Goal: Task Accomplishment & Management: Use online tool/utility

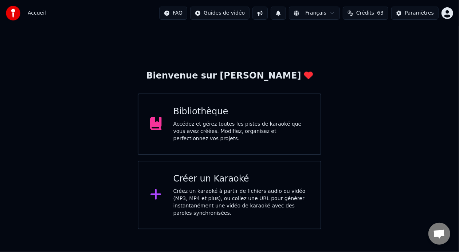
click at [220, 131] on div "Accédez et gérez toutes les pistes de karaoké que vous avez créées. Modifiez, o…" at bounding box center [242, 131] width 136 height 22
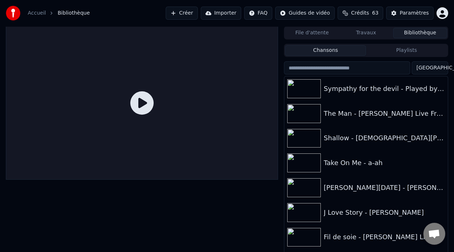
click at [183, 12] on button "Créer" at bounding box center [182, 13] width 32 height 13
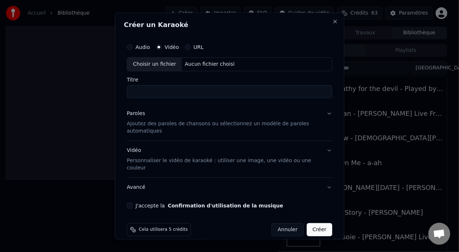
click at [286, 226] on button "Annuler" at bounding box center [288, 229] width 32 height 13
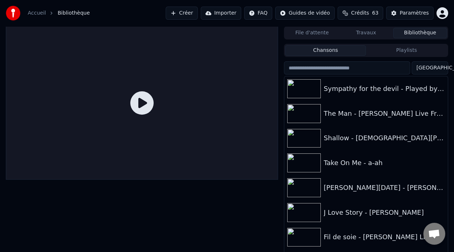
click at [182, 12] on button "Créer" at bounding box center [182, 13] width 32 height 13
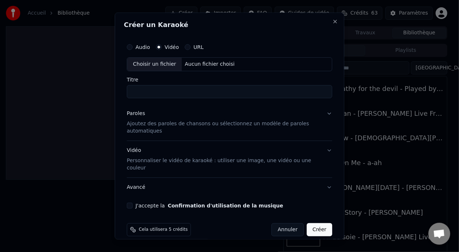
click at [187, 46] on button "URL" at bounding box center [188, 47] width 6 height 6
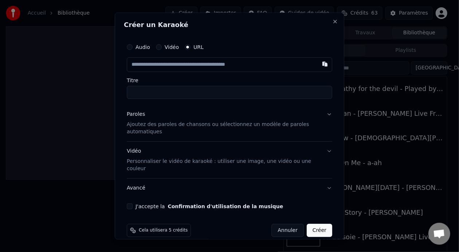
click at [176, 64] on input "text" at bounding box center [230, 65] width 206 height 15
click at [318, 65] on button "button" at bounding box center [325, 64] width 15 height 13
type input "**********"
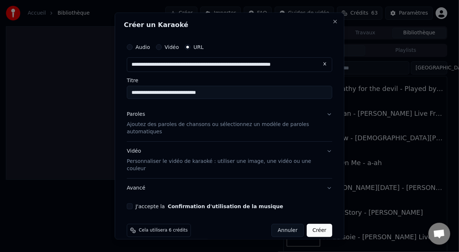
type input "**********"
click at [132, 203] on button "J'accepte la Confirmation d'utilisation de la musique" at bounding box center [130, 206] width 6 height 6
click at [313, 224] on button "Créer" at bounding box center [320, 230] width 26 height 13
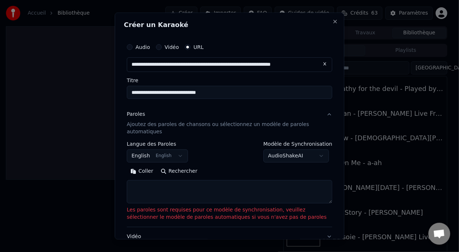
click at [174, 157] on button "English English" at bounding box center [157, 155] width 61 height 13
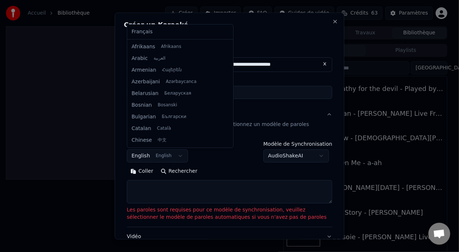
scroll to position [58, 0]
select select "**"
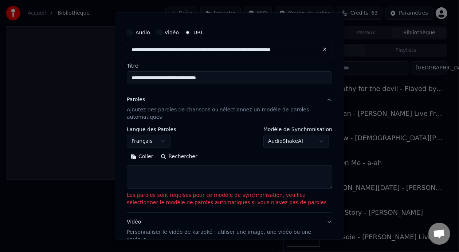
scroll to position [12, 0]
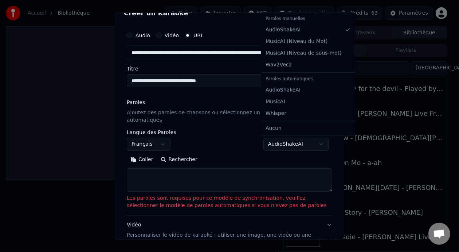
click at [320, 143] on body "**********" at bounding box center [227, 126] width 454 height 252
select select "**********"
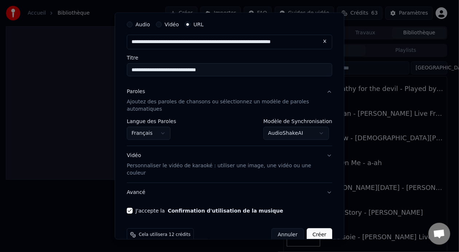
scroll to position [29, 0]
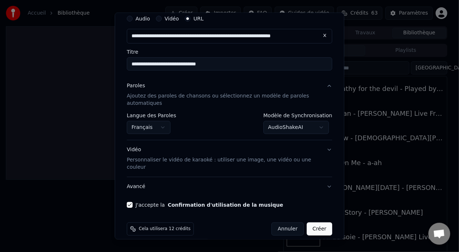
click at [314, 222] on button "Créer" at bounding box center [320, 228] width 26 height 13
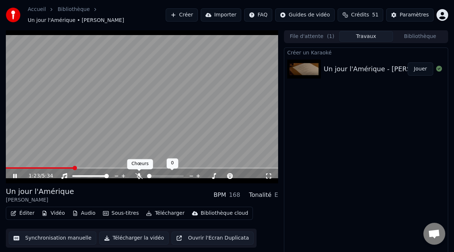
click at [138, 174] on icon at bounding box center [138, 176] width 7 height 6
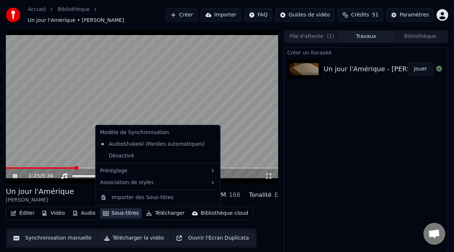
click at [120, 214] on button "Sous-titres" at bounding box center [121, 213] width 42 height 10
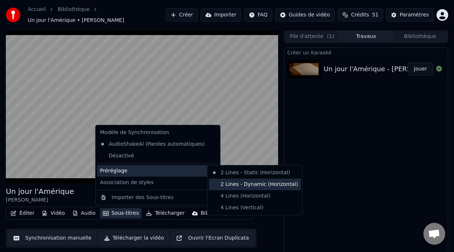
click at [256, 184] on div "2 Lines - Dynamic (Horizontal)" at bounding box center [255, 184] width 92 height 12
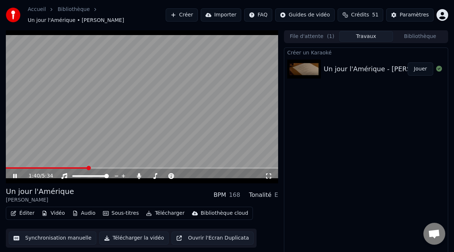
click at [9, 168] on div "1:40 / 5:34" at bounding box center [142, 175] width 272 height 15
click at [9, 168] on span at bounding box center [7, 167] width 3 height 1
click at [13, 175] on icon at bounding box center [15, 176] width 4 height 4
click at [14, 173] on icon at bounding box center [20, 176] width 17 height 6
click at [267, 175] on icon at bounding box center [268, 176] width 7 height 6
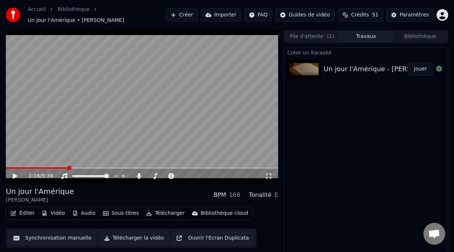
click at [28, 212] on button "Éditer" at bounding box center [23, 213] width 30 height 10
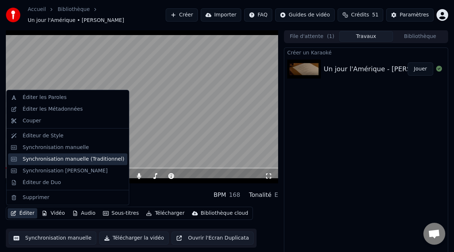
click at [80, 158] on div "Synchronisation manuelle (Traditionnel)" at bounding box center [74, 158] width 102 height 7
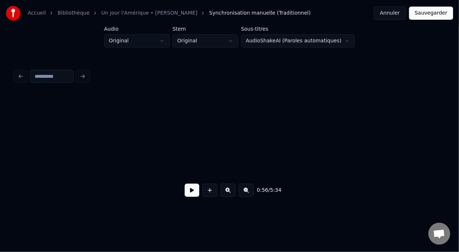
scroll to position [0, 7252]
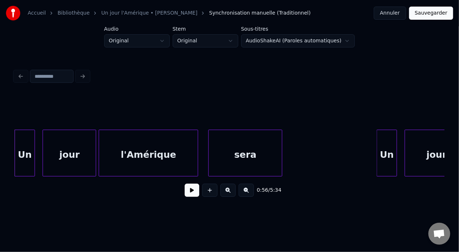
click at [259, 156] on div "sera" at bounding box center [245, 155] width 73 height 50
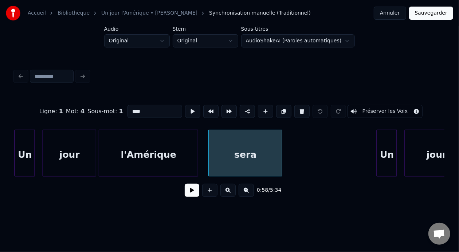
click at [128, 109] on input "****" at bounding box center [155, 111] width 55 height 13
type input "*****"
click at [250, 193] on button at bounding box center [246, 189] width 15 height 13
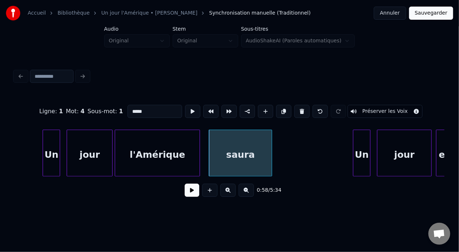
click at [251, 193] on button at bounding box center [246, 189] width 15 height 13
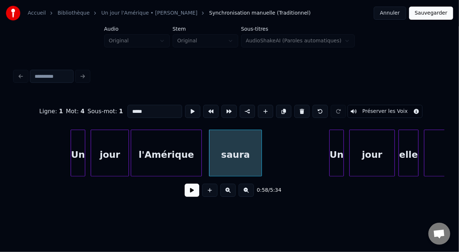
click at [253, 195] on button at bounding box center [246, 189] width 15 height 13
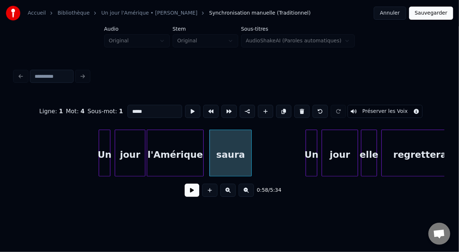
click at [253, 195] on button at bounding box center [246, 189] width 15 height 13
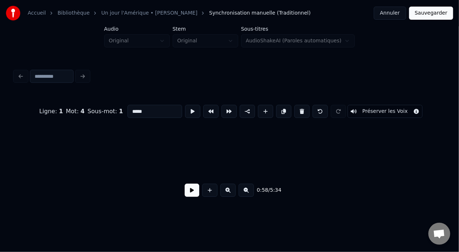
scroll to position [0, 2996]
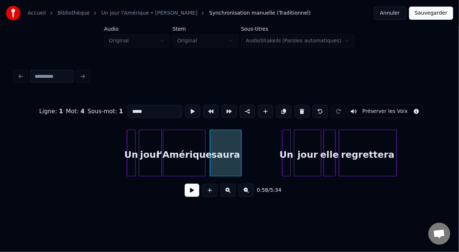
click at [230, 193] on button at bounding box center [228, 189] width 15 height 13
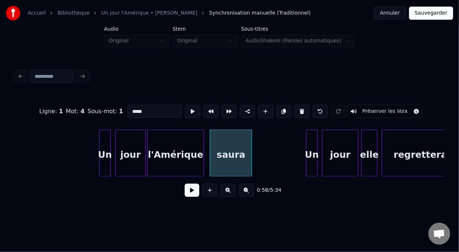
click at [188, 191] on button at bounding box center [192, 189] width 15 height 13
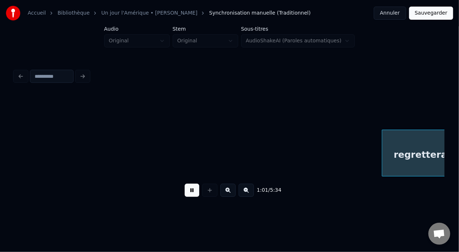
scroll to position [0, 4490]
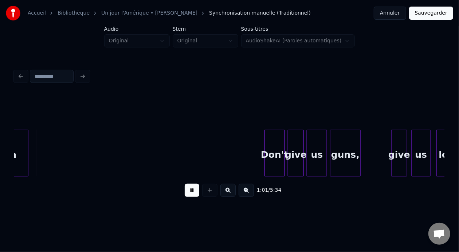
click at [188, 191] on button at bounding box center [192, 189] width 15 height 13
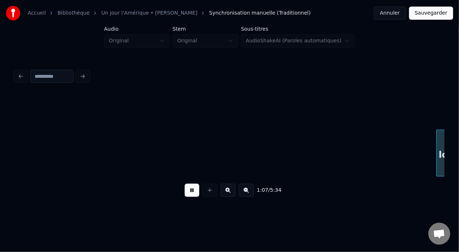
scroll to position [0, 4921]
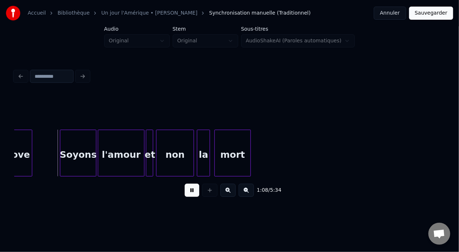
click at [189, 191] on button at bounding box center [192, 189] width 15 height 13
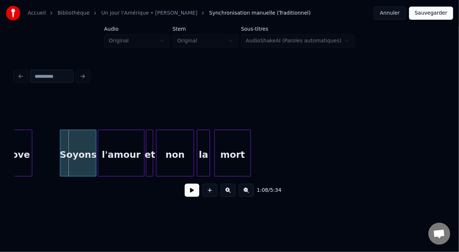
click at [189, 191] on button at bounding box center [192, 189] width 15 height 13
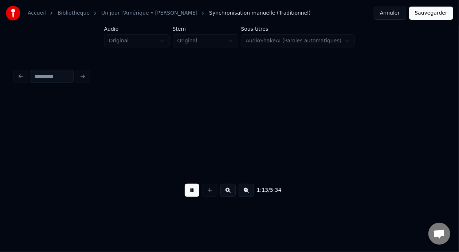
scroll to position [0, 5352]
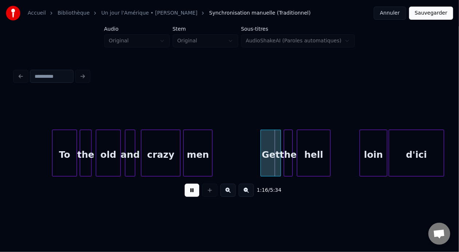
click at [189, 194] on button at bounding box center [192, 189] width 15 height 13
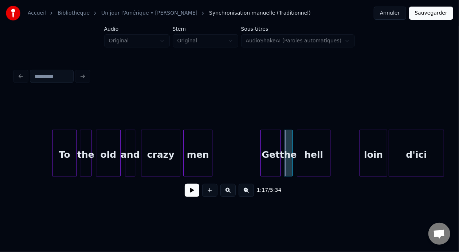
click at [198, 154] on div "men" at bounding box center [198, 155] width 28 height 50
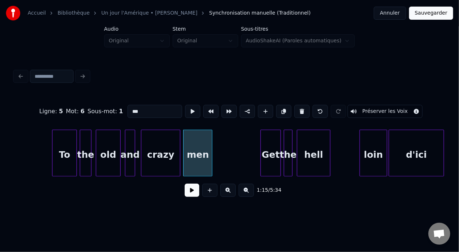
click at [128, 109] on input "***" at bounding box center [155, 111] width 55 height 13
type input "***"
click at [191, 192] on button at bounding box center [192, 189] width 15 height 13
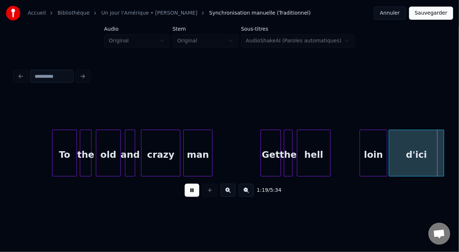
scroll to position [0, 5783]
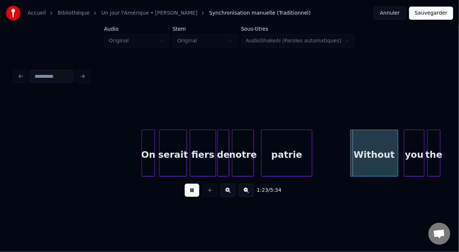
click at [191, 192] on button at bounding box center [192, 189] width 15 height 13
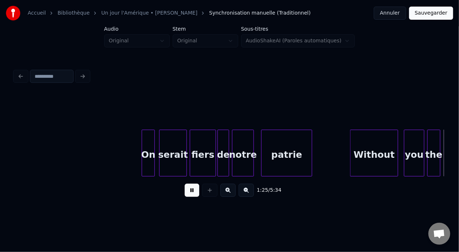
scroll to position [0, 6214]
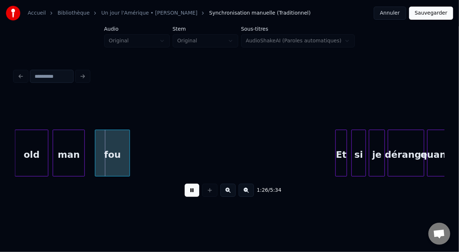
click at [191, 192] on button at bounding box center [192, 189] width 15 height 13
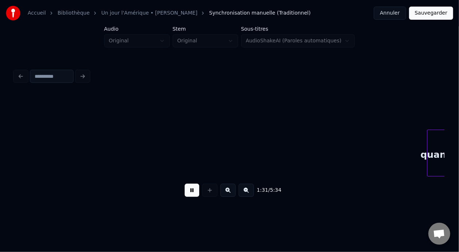
scroll to position [0, 6645]
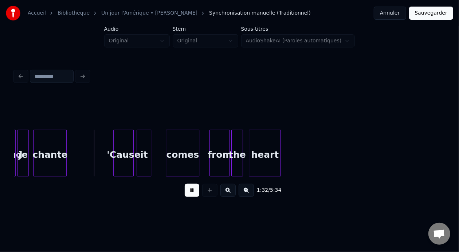
click at [191, 192] on button at bounding box center [192, 189] width 15 height 13
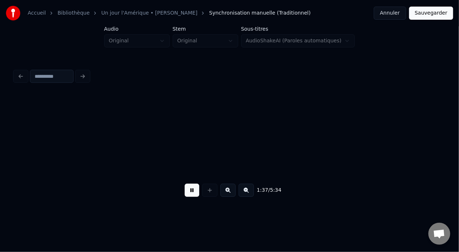
scroll to position [0, 7076]
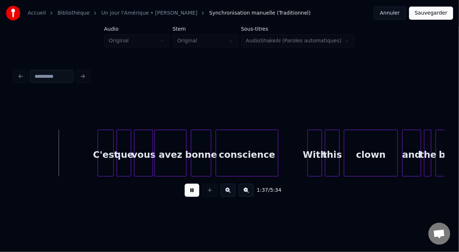
click at [191, 192] on button at bounding box center [192, 189] width 15 height 13
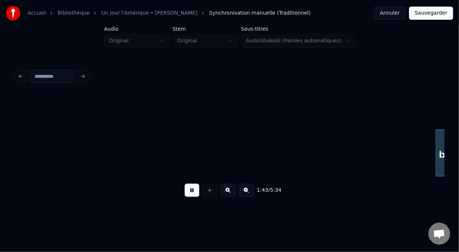
scroll to position [0, 7507]
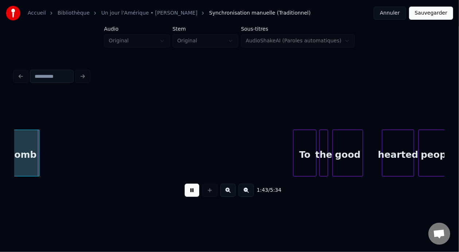
click at [191, 192] on button at bounding box center [192, 189] width 15 height 13
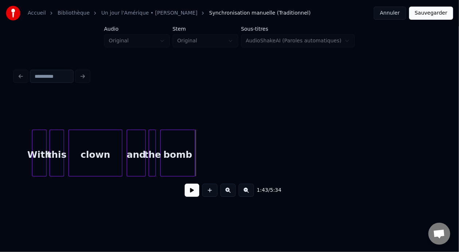
scroll to position [0, 7332]
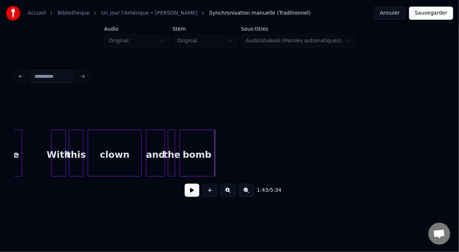
click at [158, 155] on div "and" at bounding box center [156, 155] width 18 height 50
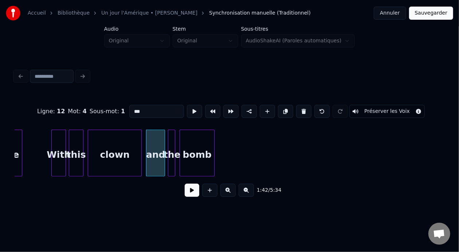
click at [132, 106] on input "***" at bounding box center [156, 111] width 55 height 13
type input "*"
type input "**"
click at [187, 191] on button at bounding box center [192, 189] width 15 height 13
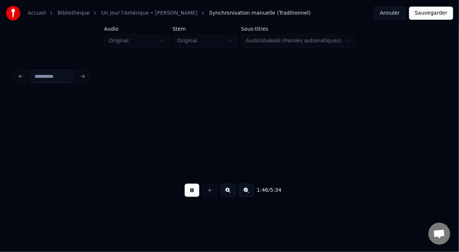
scroll to position [0, 7763]
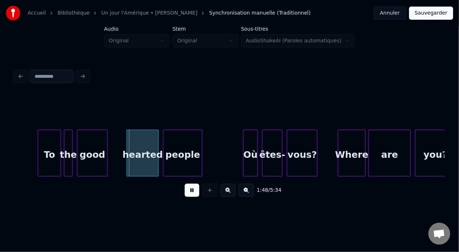
click at [190, 194] on button at bounding box center [192, 189] width 15 height 13
click at [190, 193] on button at bounding box center [192, 189] width 15 height 13
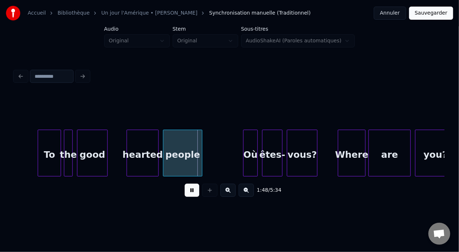
click at [190, 193] on button at bounding box center [192, 189] width 15 height 13
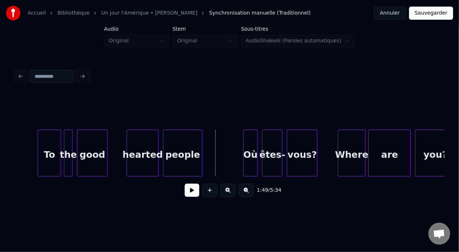
click at [190, 193] on button at bounding box center [192, 189] width 15 height 13
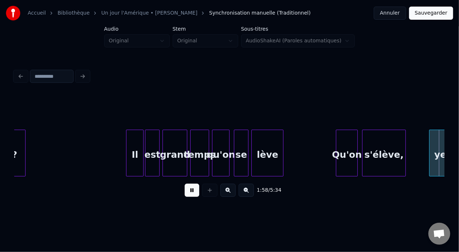
scroll to position [0, 8625]
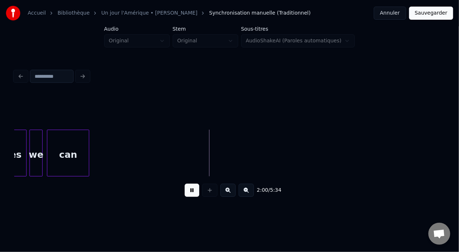
click at [191, 190] on button at bounding box center [192, 189] width 15 height 13
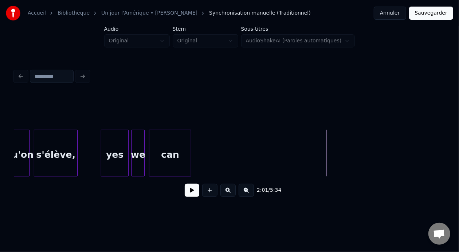
scroll to position [0, 8503]
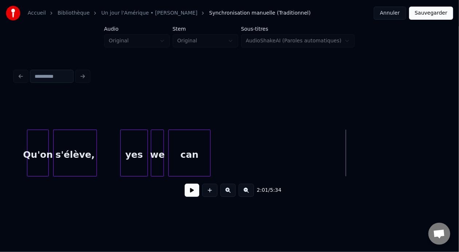
click at [187, 195] on button at bounding box center [192, 189] width 15 height 13
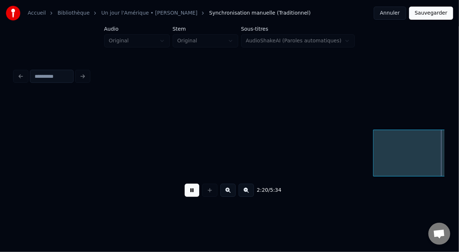
scroll to position [0, 10225]
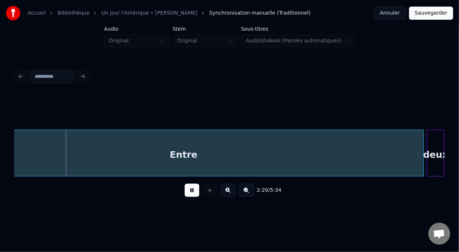
click at [191, 192] on button at bounding box center [192, 189] width 15 height 13
click at [218, 155] on div "Entre" at bounding box center [183, 155] width 481 height 50
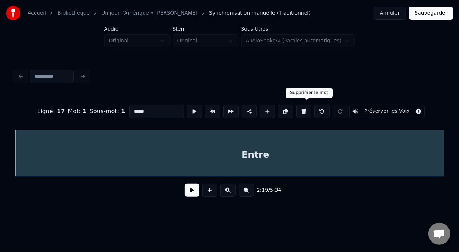
click at [309, 108] on button at bounding box center [303, 111] width 15 height 13
type input "****"
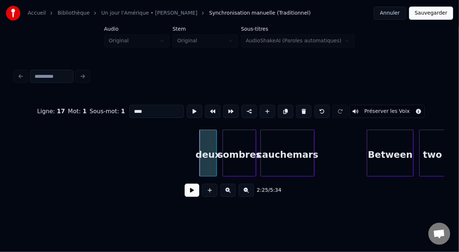
scroll to position [0, 10448]
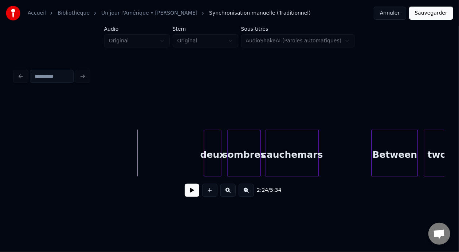
drag, startPoint x: 196, startPoint y: 197, endPoint x: 191, endPoint y: 193, distance: 6.4
click at [196, 196] on button at bounding box center [192, 189] width 15 height 13
click at [191, 193] on button at bounding box center [192, 189] width 15 height 13
click at [166, 152] on div at bounding box center [165, 153] width 2 height 46
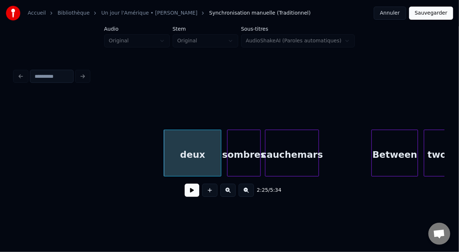
click at [174, 155] on div "deux" at bounding box center [192, 155] width 57 height 50
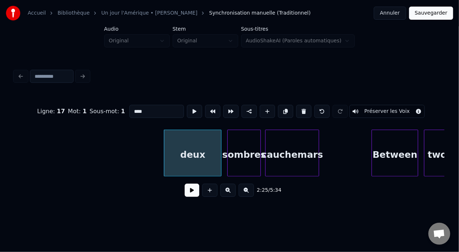
click at [129, 110] on input "****" at bounding box center [156, 111] width 55 height 13
type input "**********"
click at [190, 190] on button at bounding box center [192, 189] width 15 height 13
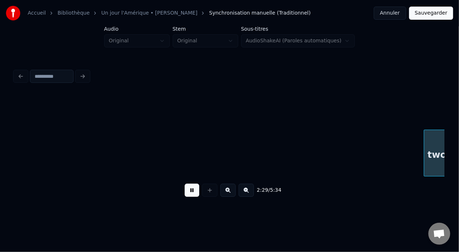
scroll to position [0, 10879]
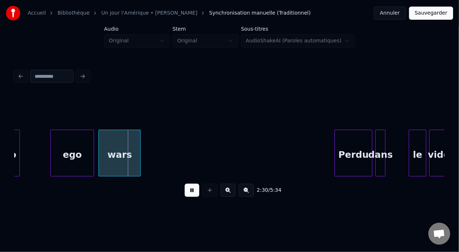
click at [191, 197] on button at bounding box center [192, 189] width 15 height 13
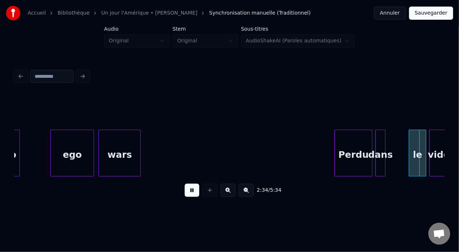
click at [191, 197] on button at bounding box center [192, 189] width 15 height 13
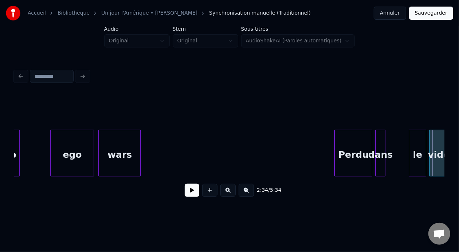
click at [191, 197] on button at bounding box center [192, 189] width 15 height 13
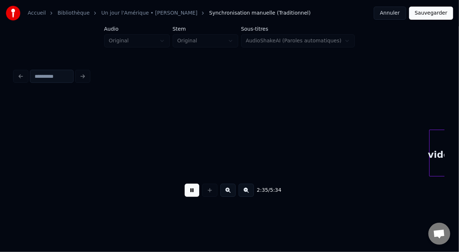
scroll to position [0, 11310]
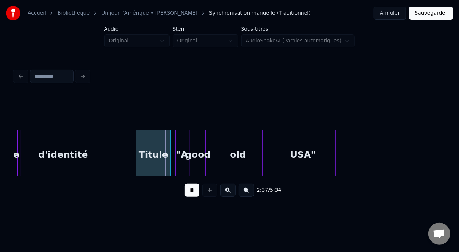
click at [191, 197] on button at bounding box center [192, 189] width 15 height 13
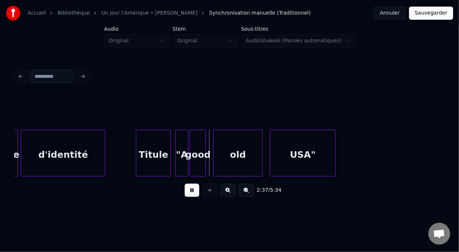
click at [191, 197] on button at bounding box center [192, 189] width 15 height 13
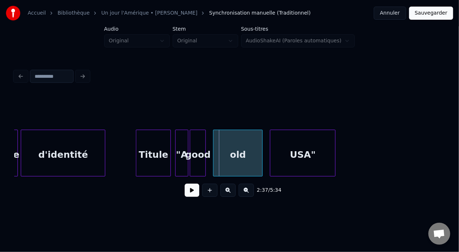
click at [48, 148] on div "d'identité" at bounding box center [63, 155] width 84 height 50
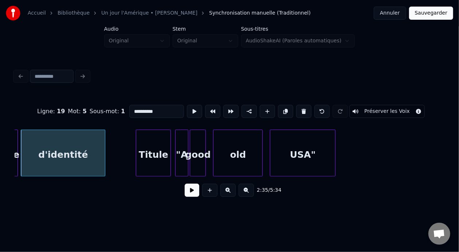
click at [187, 194] on button at bounding box center [192, 189] width 15 height 13
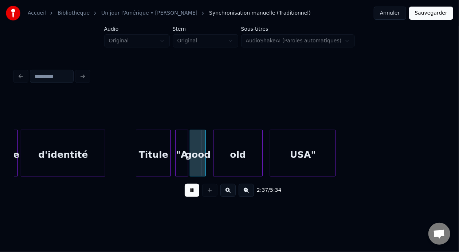
click at [187, 194] on button at bounding box center [192, 189] width 15 height 13
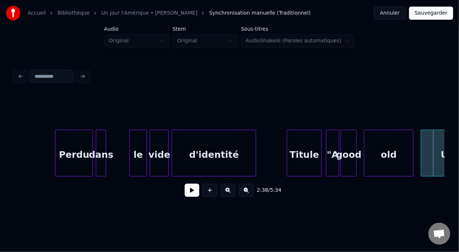
scroll to position [0, 11130]
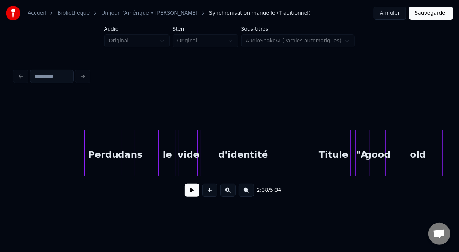
click at [103, 149] on div "Perdu" at bounding box center [103, 155] width 37 height 50
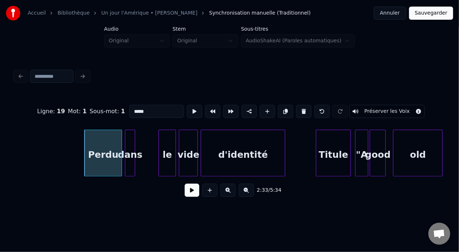
click at [189, 193] on button at bounding box center [192, 189] width 15 height 13
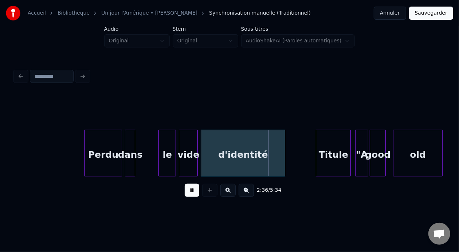
click at [191, 192] on button at bounding box center [192, 189] width 15 height 13
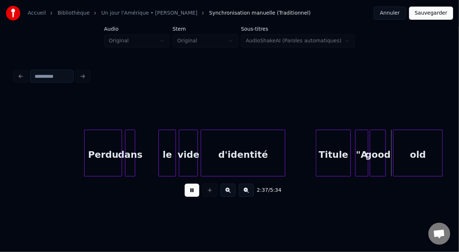
click at [191, 192] on button at bounding box center [192, 189] width 15 height 13
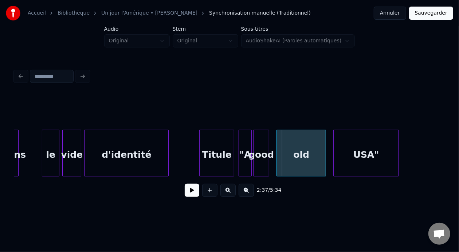
scroll to position [0, 11266]
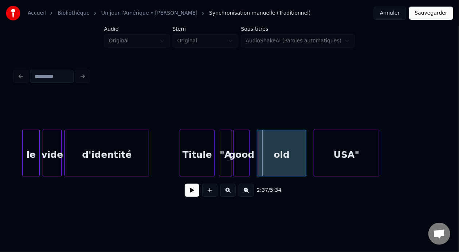
click at [200, 151] on div "Titule" at bounding box center [197, 155] width 34 height 50
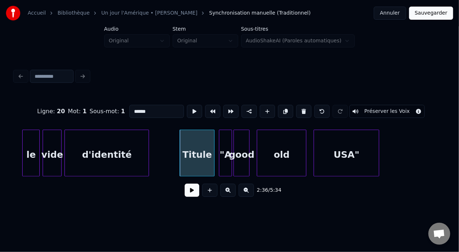
click at [244, 152] on div "good" at bounding box center [241, 155] width 15 height 50
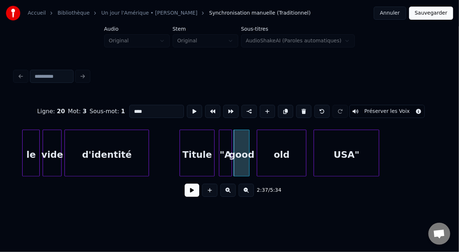
click at [136, 108] on input "****" at bounding box center [156, 111] width 55 height 13
click at [205, 160] on div "Titule" at bounding box center [197, 155] width 34 height 50
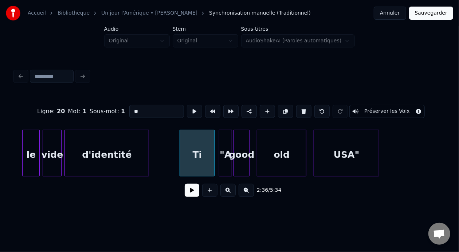
type input "*"
click at [113, 152] on div "d'identité" at bounding box center [107, 155] width 84 height 50
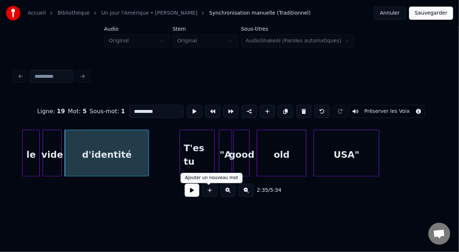
type input "**********"
click at [185, 190] on button at bounding box center [192, 189] width 15 height 13
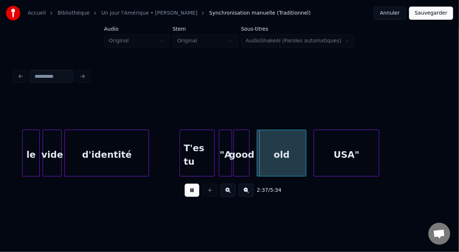
click at [185, 190] on button at bounding box center [192, 189] width 15 height 13
click at [234, 154] on div at bounding box center [235, 153] width 2 height 46
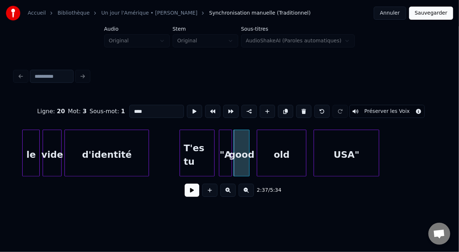
click at [139, 105] on input "****" at bounding box center [156, 111] width 55 height 13
click at [225, 143] on div ""A" at bounding box center [226, 155] width 12 height 50
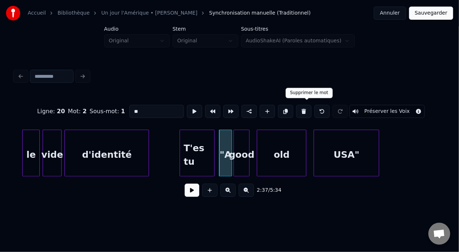
click at [307, 108] on button at bounding box center [303, 111] width 15 height 13
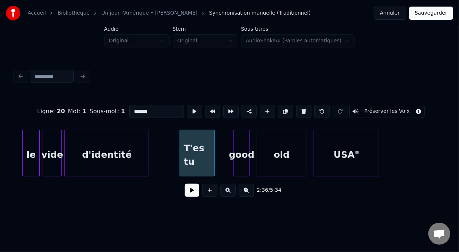
click at [241, 147] on div "good" at bounding box center [241, 155] width 15 height 50
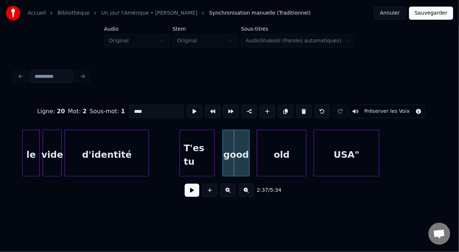
click at [224, 148] on div at bounding box center [224, 153] width 2 height 46
click at [240, 155] on div "good" at bounding box center [236, 155] width 26 height 50
click at [135, 107] on input "****" at bounding box center [156, 111] width 55 height 13
type input "*"
click at [119, 145] on div "d'identité" at bounding box center [107, 155] width 84 height 50
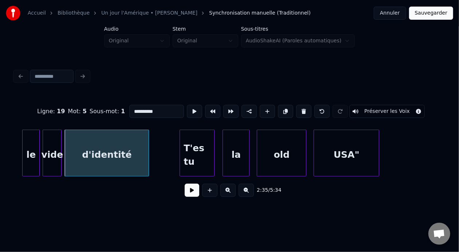
type input "**********"
click at [188, 196] on button at bounding box center [192, 189] width 15 height 13
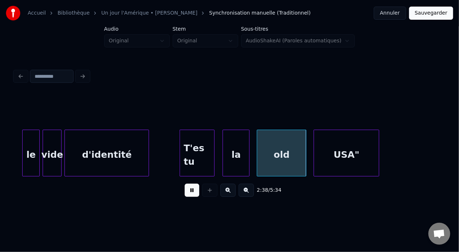
click at [188, 195] on button at bounding box center [192, 189] width 15 height 13
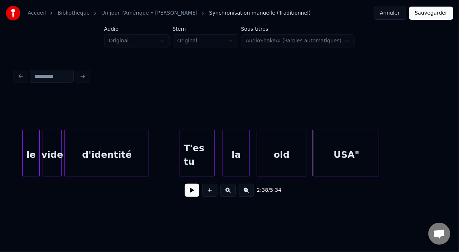
click at [189, 195] on button at bounding box center [192, 189] width 15 height 13
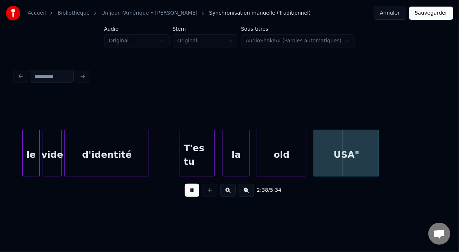
click at [189, 195] on button at bounding box center [192, 189] width 15 height 13
click at [279, 155] on div "old" at bounding box center [281, 155] width 49 height 50
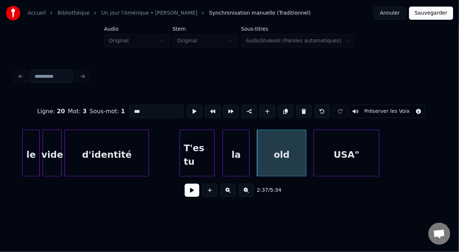
click at [129, 109] on input "***" at bounding box center [156, 111] width 55 height 13
click at [29, 152] on div "le" at bounding box center [31, 155] width 17 height 50
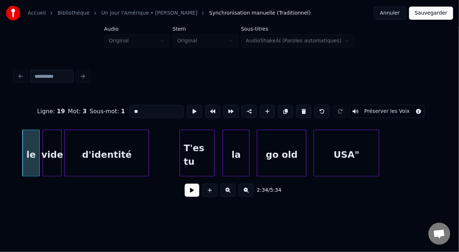
type input "**"
click at [185, 195] on button at bounding box center [192, 189] width 15 height 13
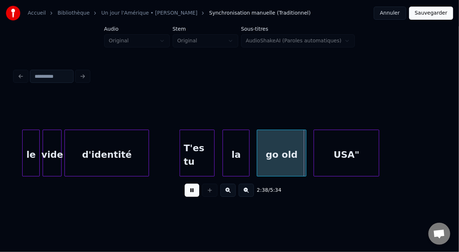
click at [187, 193] on button at bounding box center [192, 189] width 15 height 13
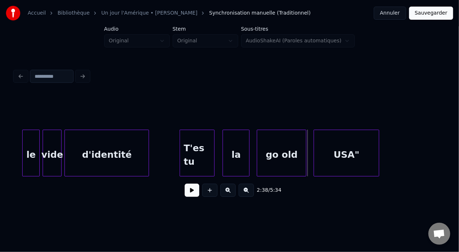
click at [187, 193] on button at bounding box center [192, 189] width 15 height 13
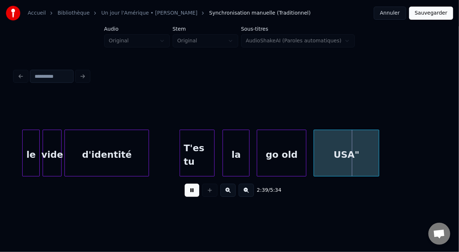
click at [187, 193] on button at bounding box center [192, 189] width 15 height 13
click at [294, 154] on div "go old" at bounding box center [281, 155] width 49 height 50
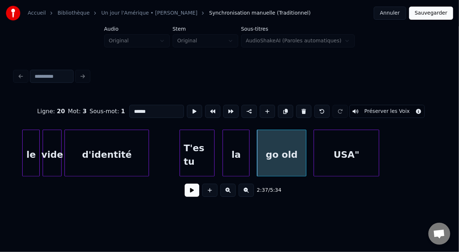
click at [290, 153] on div "go old" at bounding box center [281, 155] width 49 height 50
click at [129, 106] on input "******" at bounding box center [156, 111] width 55 height 13
click at [354, 154] on div "USA"" at bounding box center [346, 155] width 65 height 50
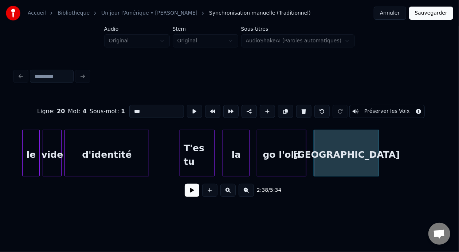
click at [32, 147] on div "le" at bounding box center [31, 155] width 17 height 50
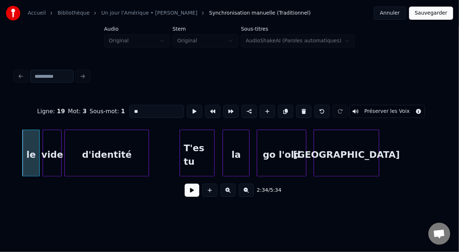
type input "**"
click at [193, 193] on button at bounding box center [192, 189] width 15 height 13
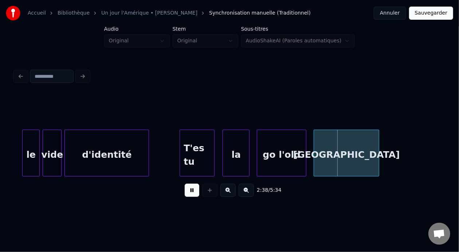
click at [194, 191] on button at bounding box center [192, 189] width 15 height 13
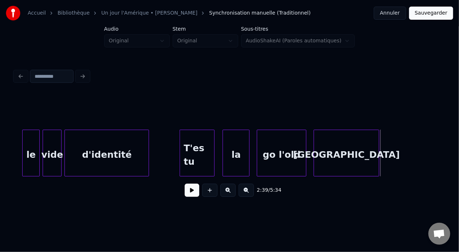
click at [291, 155] on div "go l'old" at bounding box center [281, 155] width 49 height 50
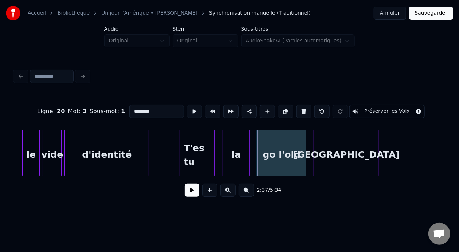
click at [131, 109] on input "********" at bounding box center [156, 111] width 55 height 13
type input "*********"
click at [187, 191] on button at bounding box center [192, 189] width 15 height 13
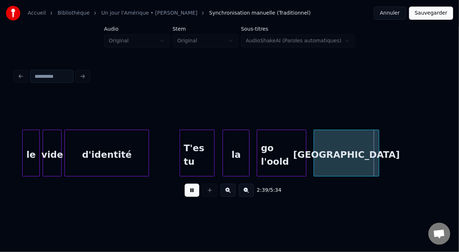
click at [188, 192] on button at bounding box center [192, 189] width 15 height 13
click at [209, 148] on div "T'es tu" at bounding box center [197, 155] width 34 height 50
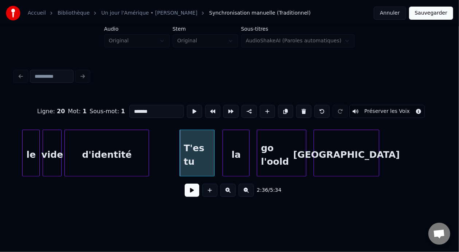
click at [188, 194] on button at bounding box center [192, 189] width 15 height 13
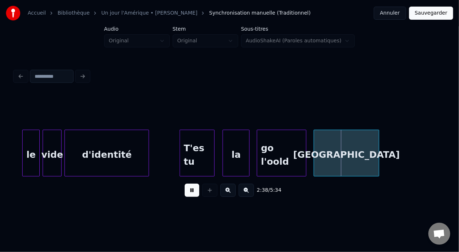
click at [189, 194] on button at bounding box center [192, 189] width 15 height 13
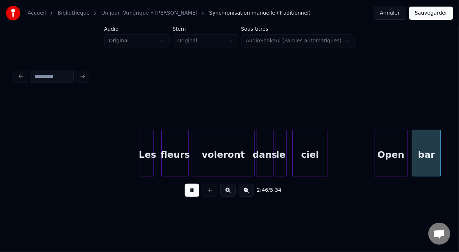
scroll to position [0, 12128]
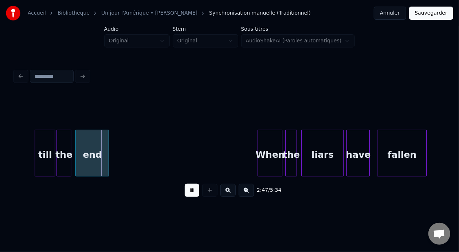
click at [188, 194] on button at bounding box center [192, 189] width 15 height 13
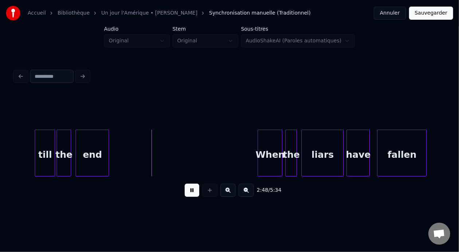
click at [188, 194] on button at bounding box center [192, 189] width 15 height 13
click at [196, 191] on button at bounding box center [192, 189] width 15 height 13
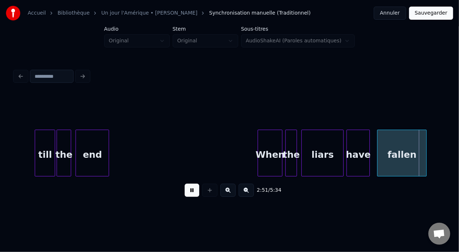
click at [196, 191] on button at bounding box center [192, 189] width 15 height 13
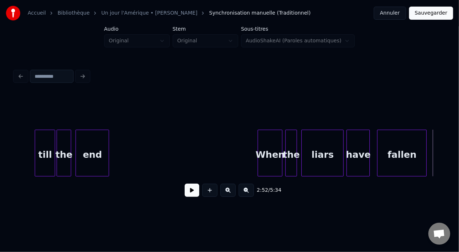
click at [196, 191] on button at bounding box center [192, 189] width 15 height 13
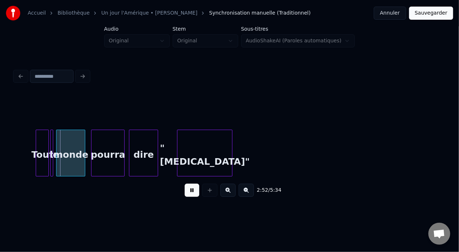
click at [196, 191] on button at bounding box center [192, 189] width 15 height 13
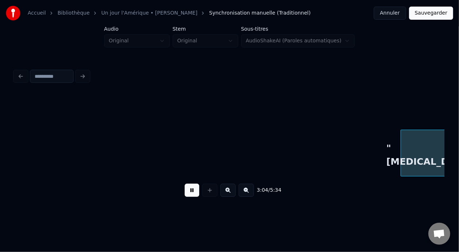
scroll to position [0, 13420]
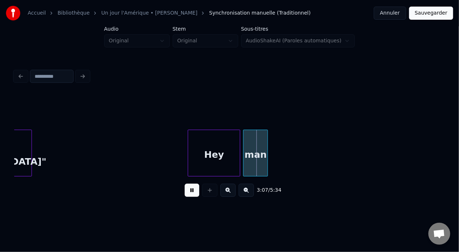
click at [195, 192] on button at bounding box center [192, 189] width 15 height 13
click at [215, 153] on div "Hey" at bounding box center [214, 155] width 52 height 50
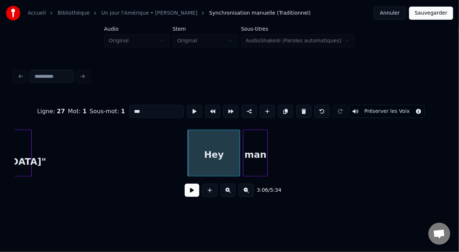
click at [129, 105] on input "***" at bounding box center [156, 111] width 55 height 13
type input "*"
click at [256, 148] on div "man" at bounding box center [256, 155] width 24 height 50
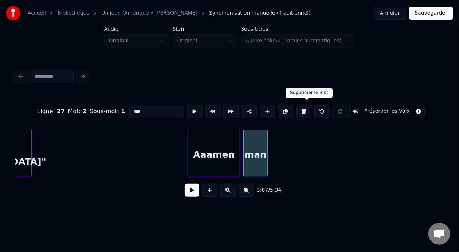
click at [310, 105] on button at bounding box center [303, 111] width 15 height 13
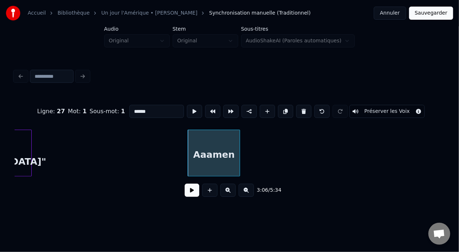
click at [129, 109] on input "******" at bounding box center [156, 111] width 55 height 13
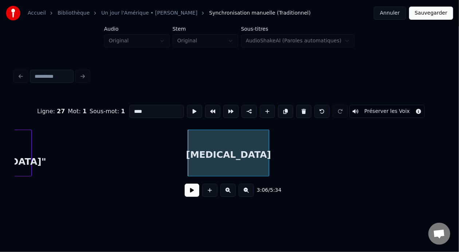
click at [268, 148] on div at bounding box center [268, 153] width 2 height 46
click at [209, 153] on div "[MEDICAL_DATA]" at bounding box center [228, 155] width 81 height 50
type input "****"
click at [185, 197] on button at bounding box center [192, 189] width 15 height 13
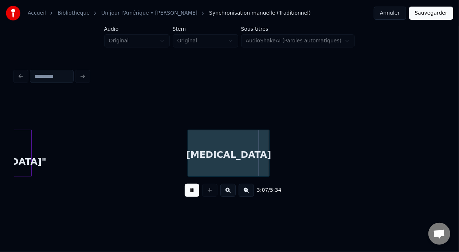
click at [185, 196] on button at bounding box center [192, 189] width 15 height 13
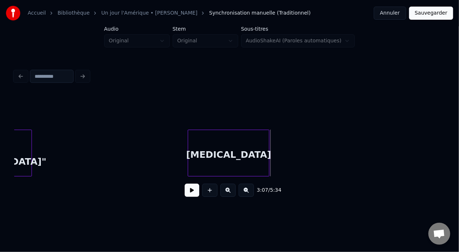
click at [185, 196] on button at bounding box center [192, 189] width 15 height 13
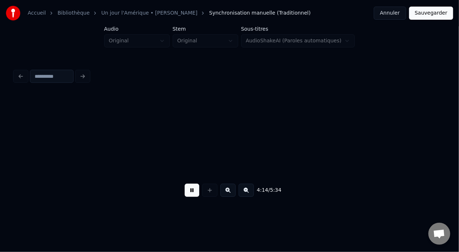
scroll to position [0, 18584]
click at [189, 195] on button at bounding box center [192, 189] width 15 height 13
click at [185, 192] on button at bounding box center [192, 189] width 15 height 13
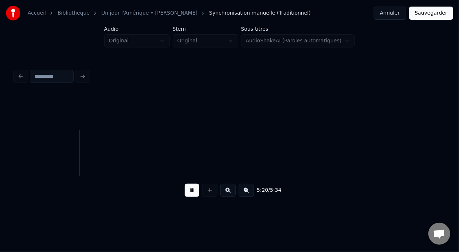
click at [434, 13] on button "Sauvegarder" at bounding box center [432, 13] width 44 height 13
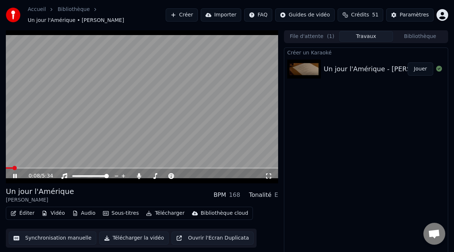
click at [269, 175] on icon at bounding box center [268, 176] width 7 height 6
click at [28, 213] on button "Éditer" at bounding box center [23, 213] width 30 height 10
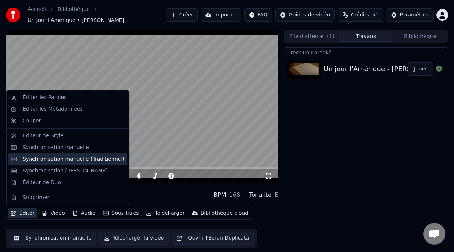
click at [96, 160] on div "Synchronisation manuelle (Traditionnel)" at bounding box center [74, 158] width 102 height 7
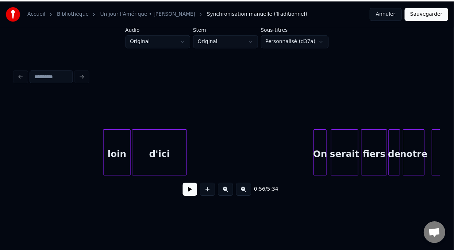
scroll to position [0, 5719]
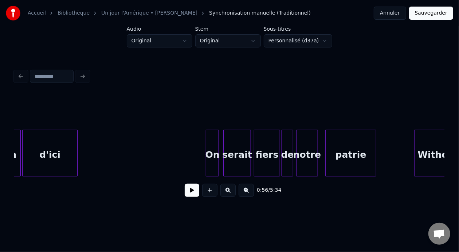
click at [395, 15] on button "Annuler" at bounding box center [390, 13] width 32 height 13
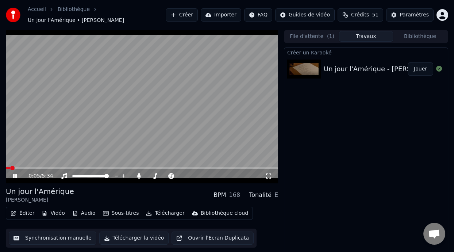
click at [13, 172] on div "0:05 / 5:34" at bounding box center [142, 175] width 266 height 7
click at [13, 175] on icon at bounding box center [15, 176] width 4 height 4
click at [16, 174] on icon at bounding box center [20, 176] width 17 height 6
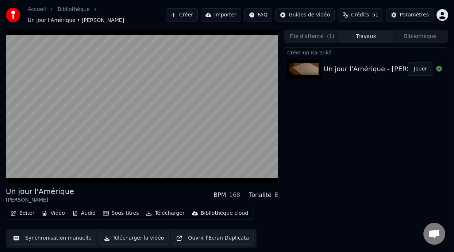
click at [417, 36] on button "Bibliothèque" at bounding box center [420, 36] width 54 height 11
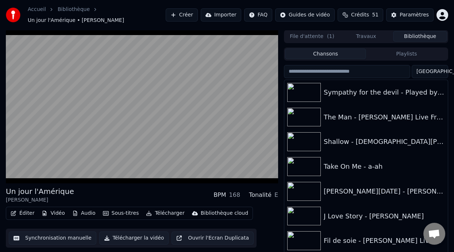
click at [435, 71] on html "Accueil Bibliothèque Un jour l'Amérique • [PERSON_NAME] Créer Importer FAQ Guid…" at bounding box center [227, 126] width 454 height 252
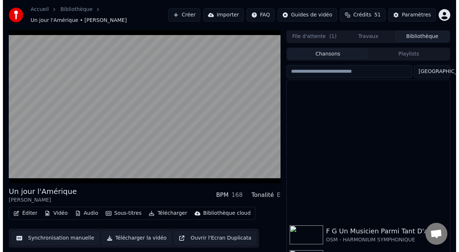
scroll to position [493, 0]
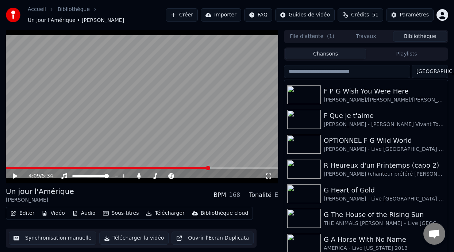
click at [24, 215] on button "Éditer" at bounding box center [23, 213] width 30 height 10
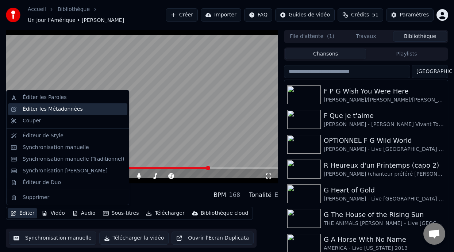
click at [71, 110] on div "Éditer les Métadonnées" at bounding box center [53, 108] width 60 height 7
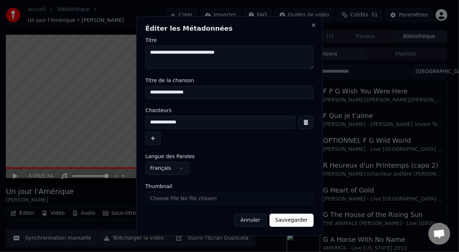
click at [185, 122] on input "**********" at bounding box center [221, 122] width 150 height 13
type input "**********"
click at [294, 221] on button "Sauvegarder" at bounding box center [292, 219] width 44 height 13
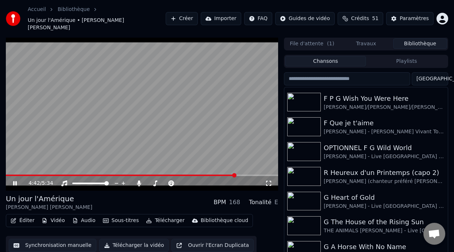
click at [17, 180] on icon at bounding box center [20, 183] width 17 height 6
click at [16, 180] on icon at bounding box center [20, 183] width 17 height 6
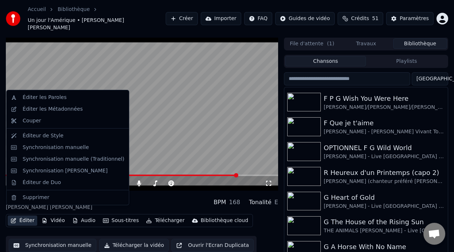
click at [22, 215] on button "Éditer" at bounding box center [23, 220] width 30 height 10
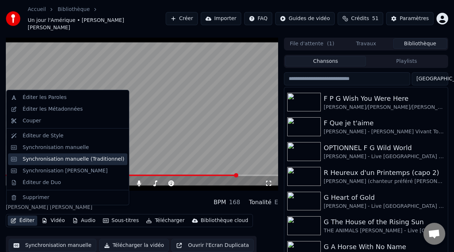
click at [95, 157] on div "Synchronisation manuelle (Traditionnel)" at bounding box center [74, 158] width 102 height 7
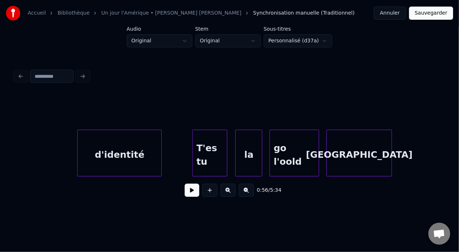
scroll to position [0, 11324]
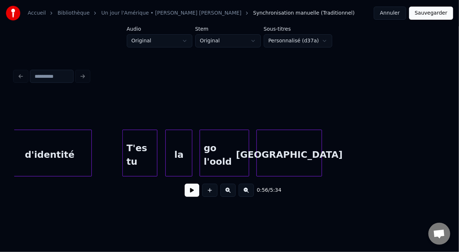
click at [220, 155] on div "go l'oold" at bounding box center [224, 155] width 49 height 50
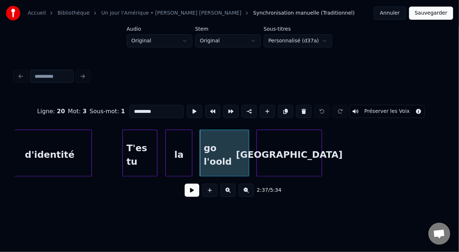
click at [132, 109] on input "*********" at bounding box center [156, 111] width 55 height 13
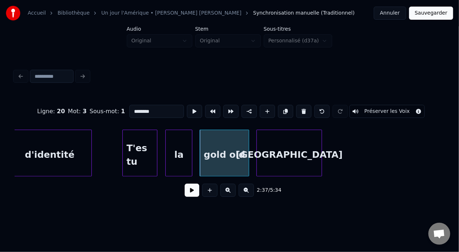
click at [43, 147] on div "d'identité" at bounding box center [50, 155] width 84 height 50
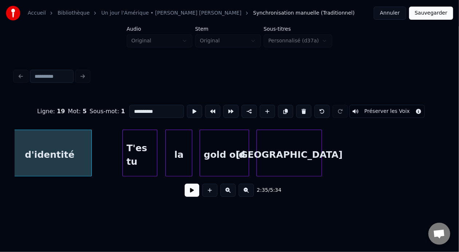
scroll to position [0, 11316]
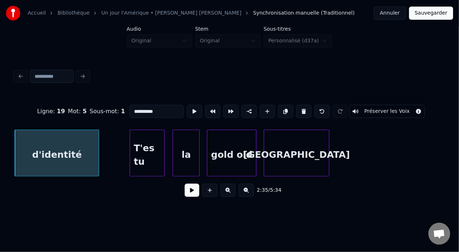
type input "**********"
click at [186, 191] on button at bounding box center [192, 189] width 15 height 13
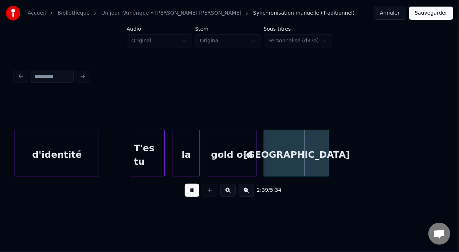
click at [186, 191] on button at bounding box center [192, 189] width 15 height 13
click at [437, 11] on button "Sauvegarder" at bounding box center [432, 13] width 44 height 13
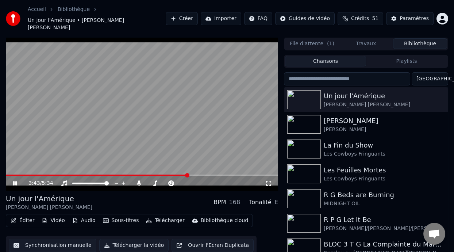
click at [26, 215] on button "Éditer" at bounding box center [23, 220] width 30 height 10
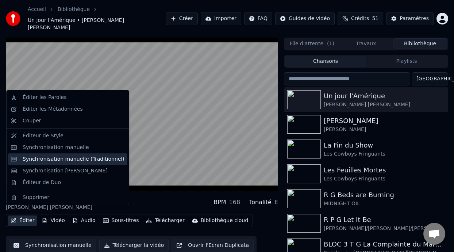
click at [94, 158] on div "Synchronisation manuelle (Traditionnel)" at bounding box center [74, 158] width 102 height 7
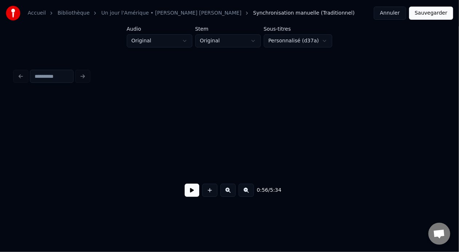
scroll to position [0, 4144]
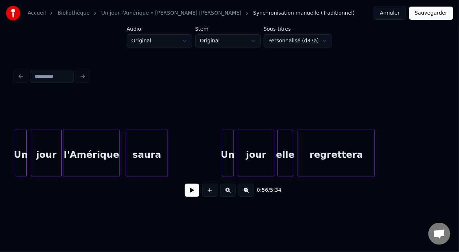
click at [20, 153] on div "Un" at bounding box center [20, 155] width 11 height 50
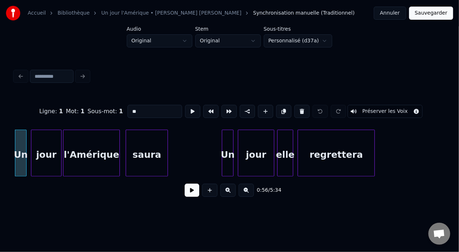
click at [187, 193] on button at bounding box center [192, 189] width 15 height 13
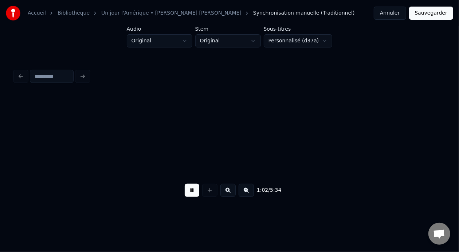
scroll to position [0, 4575]
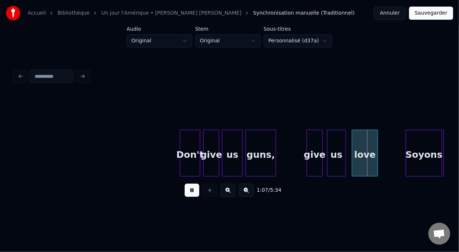
click at [190, 192] on button at bounding box center [192, 189] width 15 height 13
click at [188, 192] on button at bounding box center [192, 189] width 15 height 13
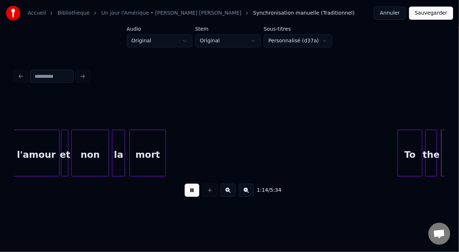
scroll to position [0, 5437]
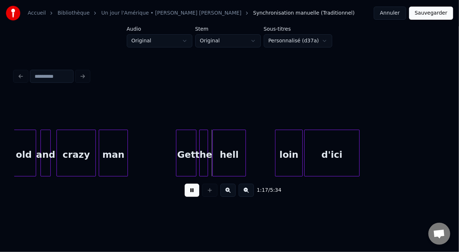
click at [188, 195] on button at bounding box center [192, 189] width 15 height 13
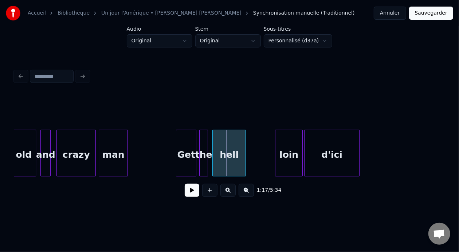
click at [188, 195] on button at bounding box center [192, 189] width 15 height 13
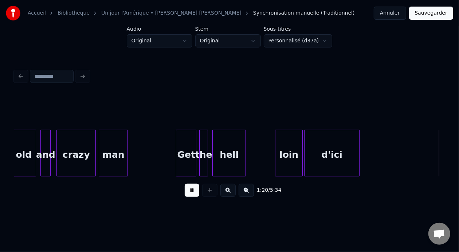
scroll to position [0, 5867]
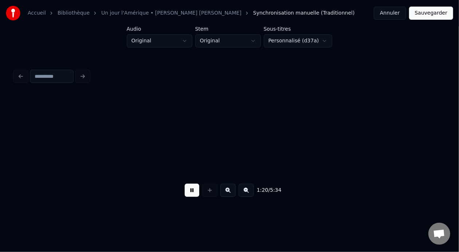
click at [188, 195] on button at bounding box center [192, 189] width 15 height 13
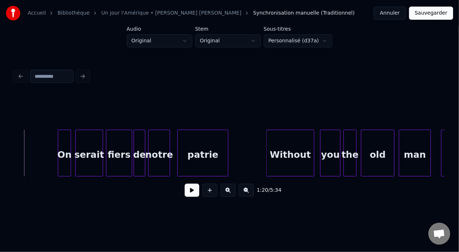
click at [188, 195] on button at bounding box center [192, 189] width 15 height 13
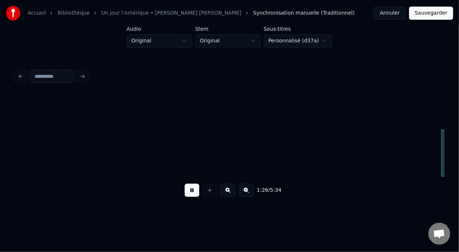
scroll to position [0, 6298]
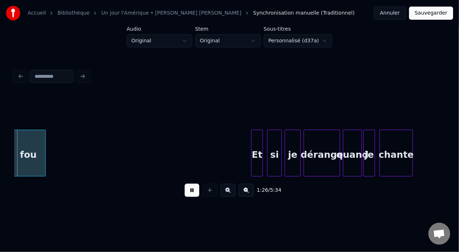
click at [188, 195] on button at bounding box center [192, 189] width 15 height 13
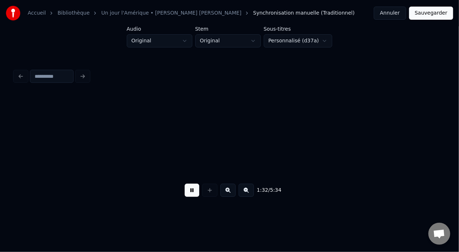
scroll to position [0, 6728]
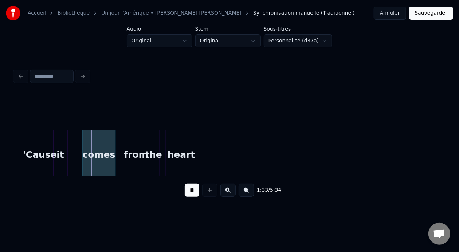
click at [188, 195] on button at bounding box center [192, 189] width 15 height 13
click at [35, 152] on div "'Cause" at bounding box center [40, 155] width 20 height 50
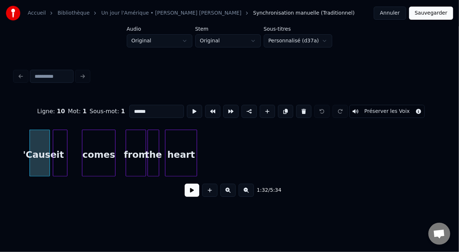
click at [129, 110] on input "******" at bounding box center [156, 111] width 55 height 13
type input "*****"
click at [193, 194] on button at bounding box center [192, 189] width 15 height 13
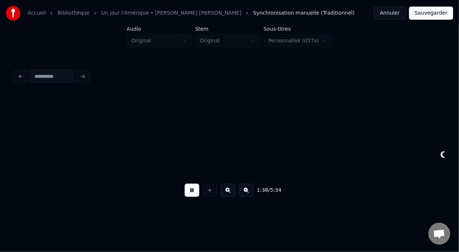
scroll to position [0, 7160]
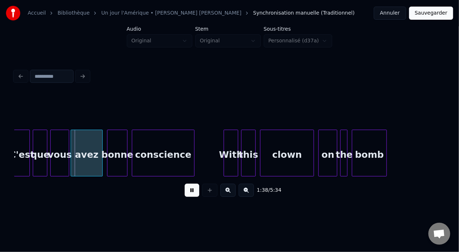
click at [190, 191] on button at bounding box center [192, 189] width 15 height 13
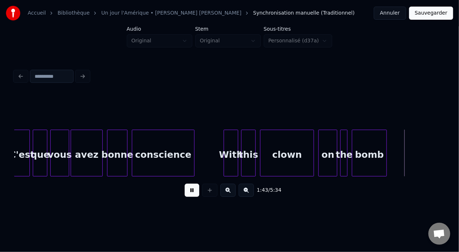
click at [190, 192] on button at bounding box center [192, 189] width 15 height 13
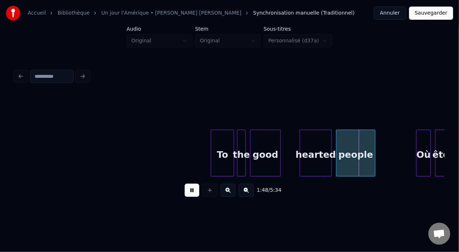
click at [190, 192] on button at bounding box center [192, 189] width 15 height 13
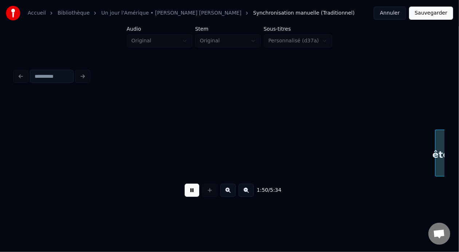
scroll to position [0, 8020]
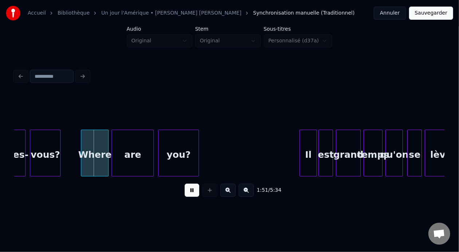
click at [190, 192] on button at bounding box center [192, 189] width 15 height 13
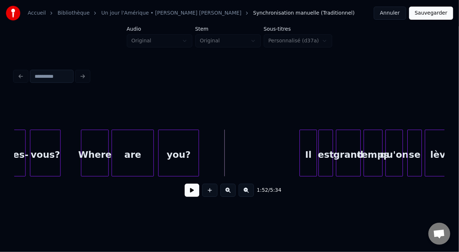
click at [190, 192] on button at bounding box center [192, 189] width 15 height 13
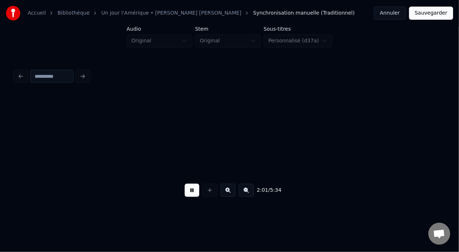
scroll to position [0, 8881]
click at [185, 194] on button at bounding box center [192, 189] width 15 height 13
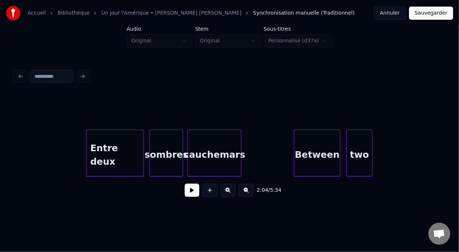
scroll to position [0, 10359]
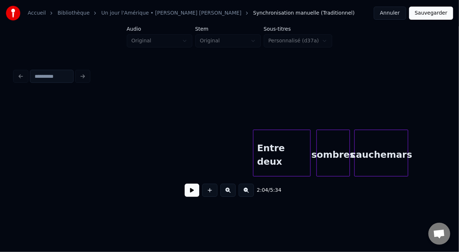
click at [284, 151] on div "Entre deux" at bounding box center [282, 155] width 57 height 50
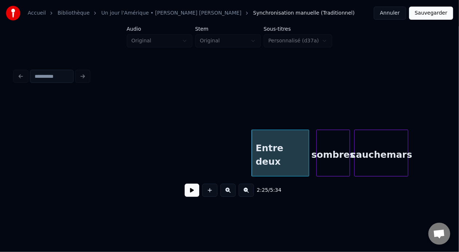
click at [192, 193] on button at bounding box center [192, 189] width 15 height 13
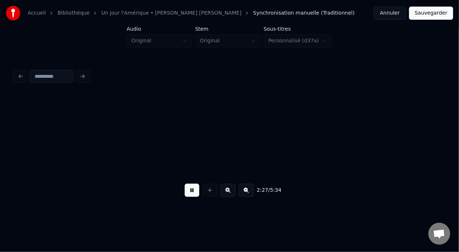
scroll to position [0, 10790]
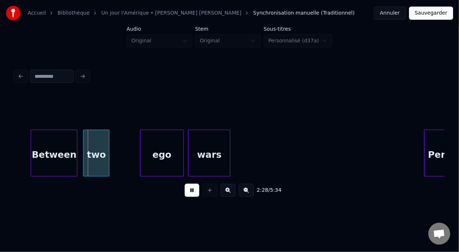
click at [192, 192] on button at bounding box center [192, 189] width 15 height 13
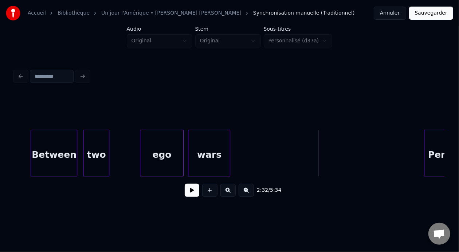
click at [192, 192] on button at bounding box center [192, 189] width 15 height 13
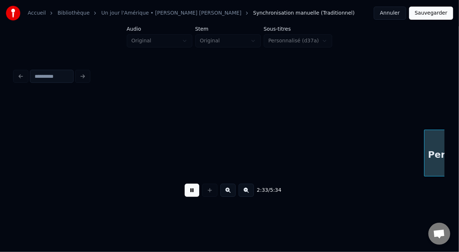
scroll to position [0, 11220]
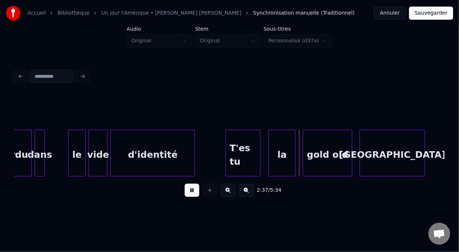
click at [192, 192] on button at bounding box center [192, 189] width 15 height 13
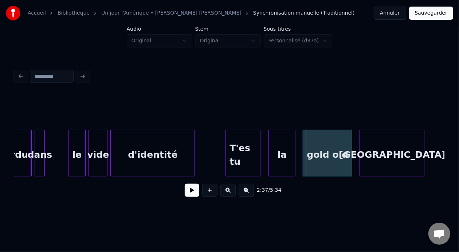
click at [246, 147] on div "T'es tu" at bounding box center [243, 155] width 34 height 50
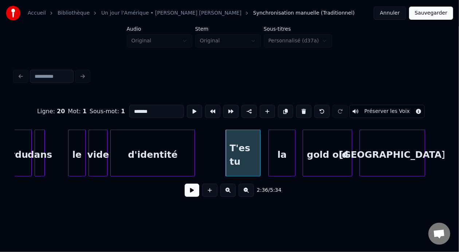
click at [129, 107] on input "*******" at bounding box center [156, 111] width 55 height 13
type input "*******"
click at [190, 191] on button at bounding box center [192, 189] width 15 height 13
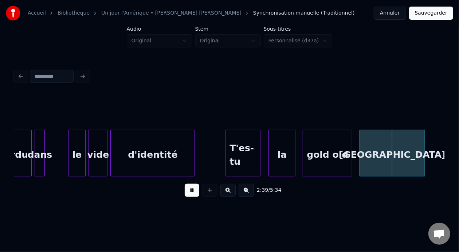
click at [190, 191] on button at bounding box center [192, 189] width 15 height 13
click at [343, 151] on div "gold old" at bounding box center [327, 155] width 49 height 50
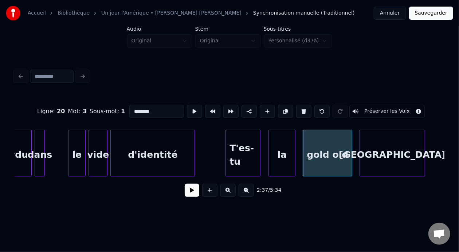
click at [137, 109] on input "********" at bounding box center [156, 111] width 55 height 13
type input "********"
drag, startPoint x: 189, startPoint y: 194, endPoint x: 191, endPoint y: 190, distance: 4.1
click at [189, 193] on button at bounding box center [192, 189] width 15 height 13
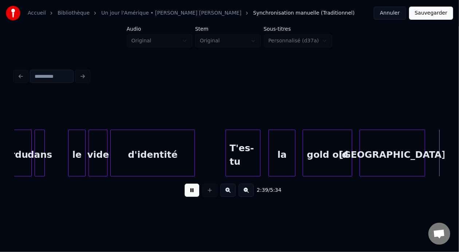
scroll to position [0, 11651]
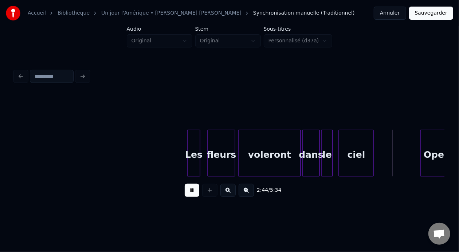
click at [189, 192] on button at bounding box center [192, 189] width 15 height 13
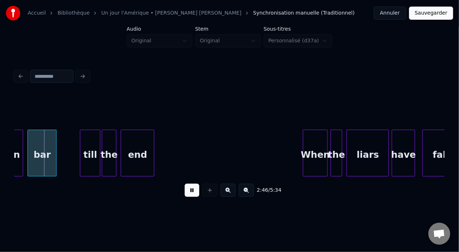
click at [189, 192] on button at bounding box center [192, 189] width 15 height 13
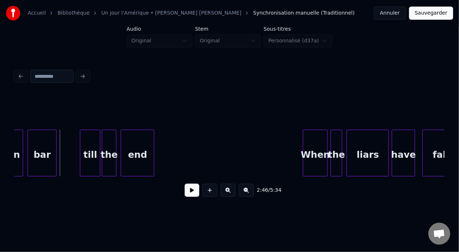
click at [189, 192] on button at bounding box center [192, 189] width 15 height 13
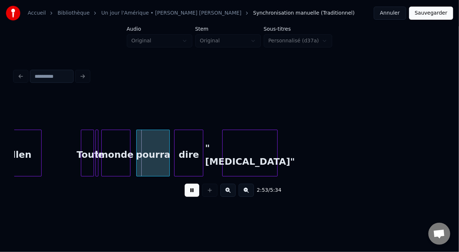
click at [189, 193] on button at bounding box center [192, 189] width 15 height 13
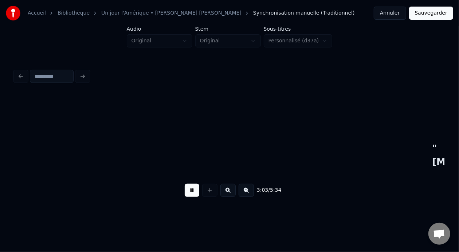
scroll to position [0, 13374]
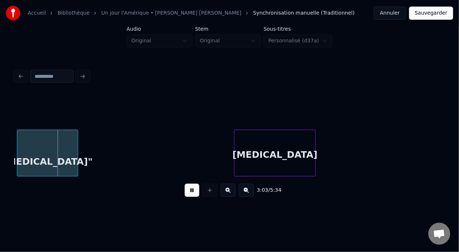
click at [189, 193] on button at bounding box center [192, 189] width 15 height 13
click at [279, 151] on div "[MEDICAL_DATA]" at bounding box center [274, 155] width 81 height 50
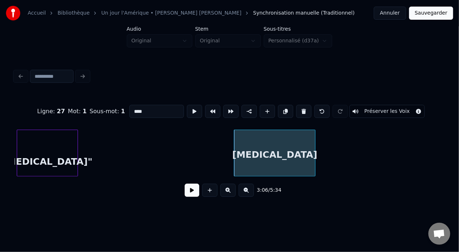
click at [129, 108] on input "****" at bounding box center [156, 111] width 55 height 13
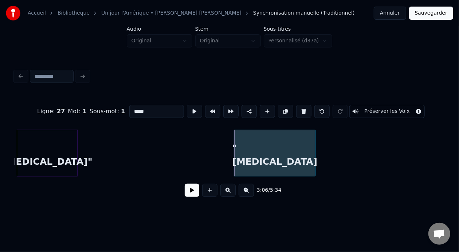
click at [133, 109] on input "*****" at bounding box center [156, 111] width 55 height 13
type input "******"
click at [191, 193] on button at bounding box center [192, 189] width 15 height 13
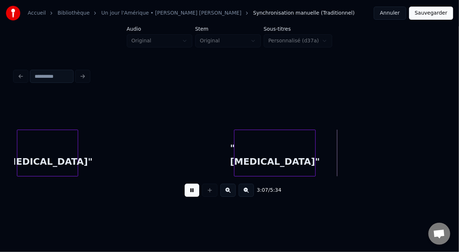
click at [191, 193] on button at bounding box center [192, 189] width 15 height 13
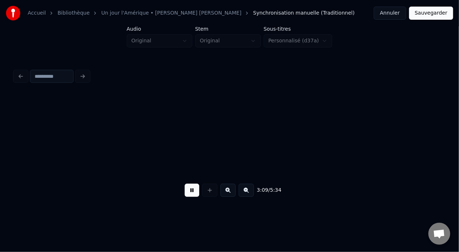
scroll to position [0, 13804]
click at [190, 194] on button at bounding box center [192, 189] width 15 height 13
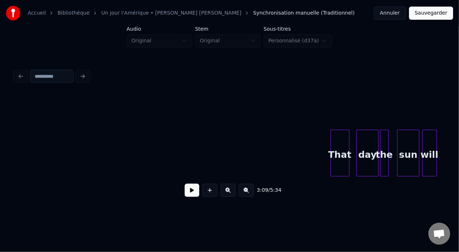
scroll to position [0, 15045]
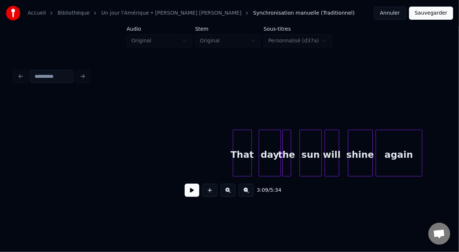
click at [241, 144] on div "That" at bounding box center [242, 155] width 18 height 50
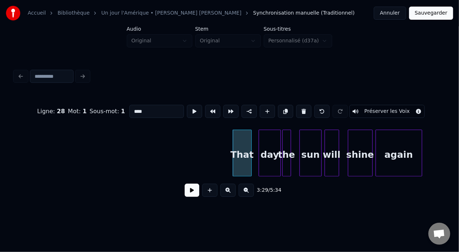
click at [185, 190] on button at bounding box center [192, 189] width 15 height 13
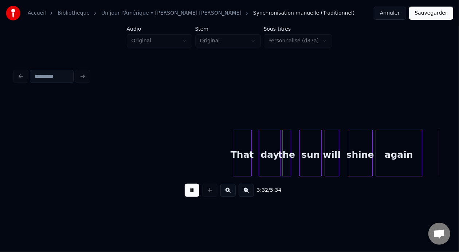
scroll to position [0, 15476]
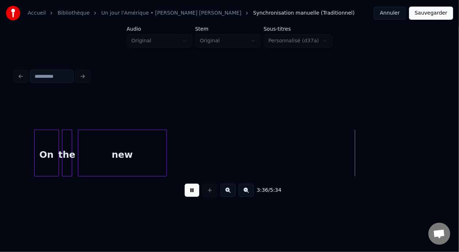
click at [193, 193] on button at bounding box center [192, 189] width 15 height 13
click at [134, 155] on div "new" at bounding box center [122, 155] width 88 height 50
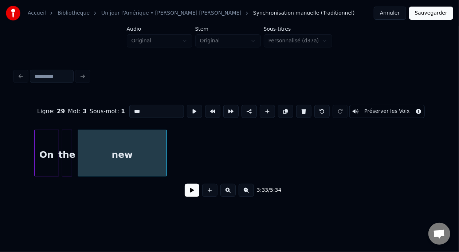
click at [129, 107] on input "***" at bounding box center [156, 111] width 55 height 13
type input "****"
click at [189, 192] on button at bounding box center [192, 189] width 15 height 13
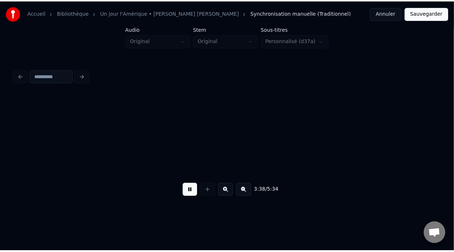
scroll to position [0, 15907]
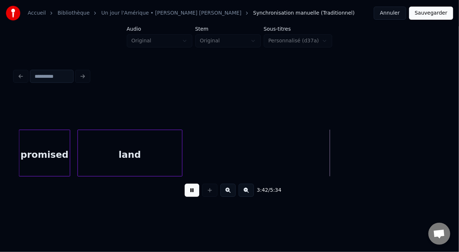
click at [190, 197] on button at bounding box center [192, 189] width 15 height 13
click at [436, 12] on button "Sauvegarder" at bounding box center [432, 13] width 44 height 13
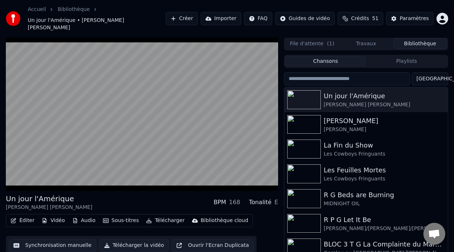
scroll to position [16, 0]
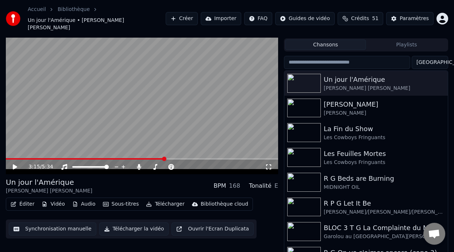
click at [164, 156] on span at bounding box center [164, 158] width 4 height 4
click at [12, 164] on icon at bounding box center [20, 167] width 17 height 6
click at [193, 156] on span at bounding box center [190, 158] width 4 height 4
click at [143, 156] on span at bounding box center [142, 158] width 4 height 4
click at [162, 156] on span at bounding box center [161, 158] width 4 height 4
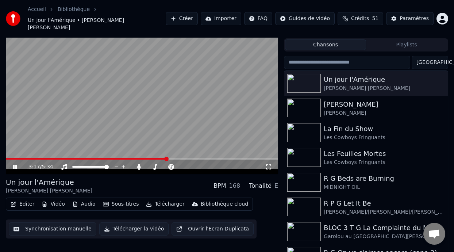
drag, startPoint x: 267, startPoint y: 160, endPoint x: 267, endPoint y: 167, distance: 6.6
click at [267, 164] on icon at bounding box center [268, 167] width 7 height 6
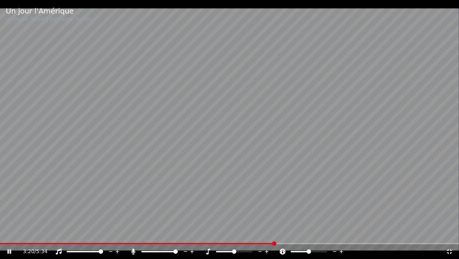
click at [187, 243] on span at bounding box center [137, 243] width 275 height 1
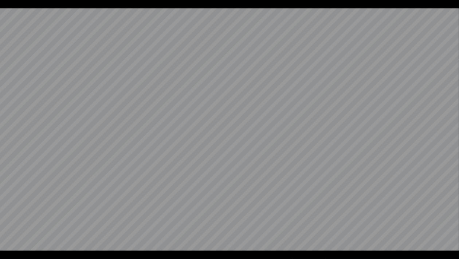
click at [9, 249] on video at bounding box center [229, 129] width 459 height 259
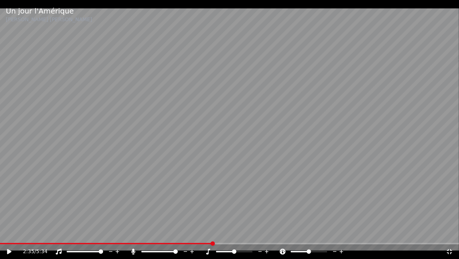
click at [213, 243] on span at bounding box center [213, 243] width 4 height 4
click at [9, 250] on icon at bounding box center [9, 251] width 4 height 5
click at [9, 250] on icon at bounding box center [9, 251] width 4 height 4
click at [9, 251] on icon at bounding box center [9, 251] width 4 height 5
click at [9, 250] on icon at bounding box center [14, 251] width 17 height 6
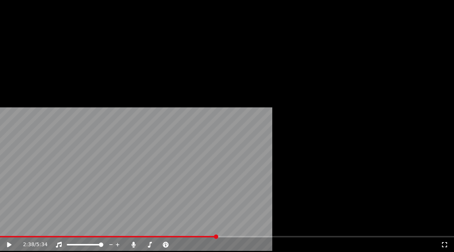
click at [24, 58] on button "Éditer" at bounding box center [23, 52] width 30 height 10
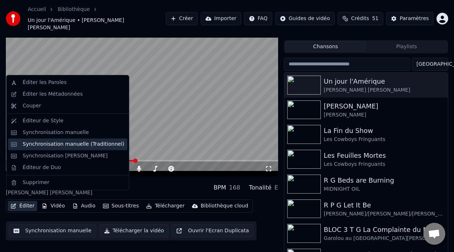
click at [92, 143] on div "Synchronisation manuelle (Traditionnel)" at bounding box center [74, 143] width 102 height 7
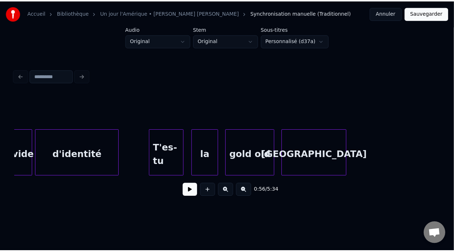
scroll to position [0, 11324]
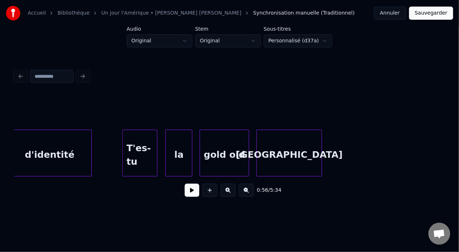
click at [135, 158] on div "T'es-tu" at bounding box center [140, 155] width 34 height 50
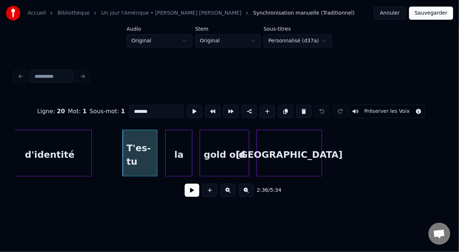
click at [129, 109] on input "*******" at bounding box center [156, 111] width 55 height 13
click at [130, 108] on input "*******" at bounding box center [156, 111] width 55 height 13
click at [217, 153] on div "gold old" at bounding box center [224, 155] width 49 height 50
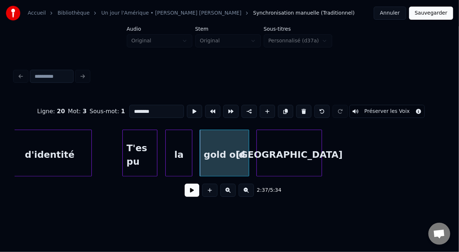
click at [132, 108] on input "********" at bounding box center [156, 111] width 55 height 13
type input "********"
click at [432, 15] on button "Sauvegarder" at bounding box center [432, 13] width 44 height 13
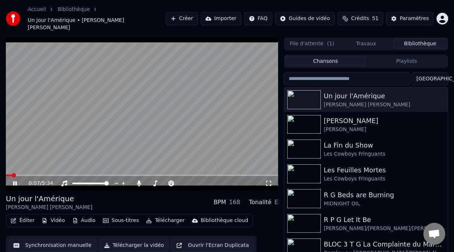
click at [15, 180] on icon at bounding box center [20, 183] width 17 height 6
